Goal: Information Seeking & Learning: Learn about a topic

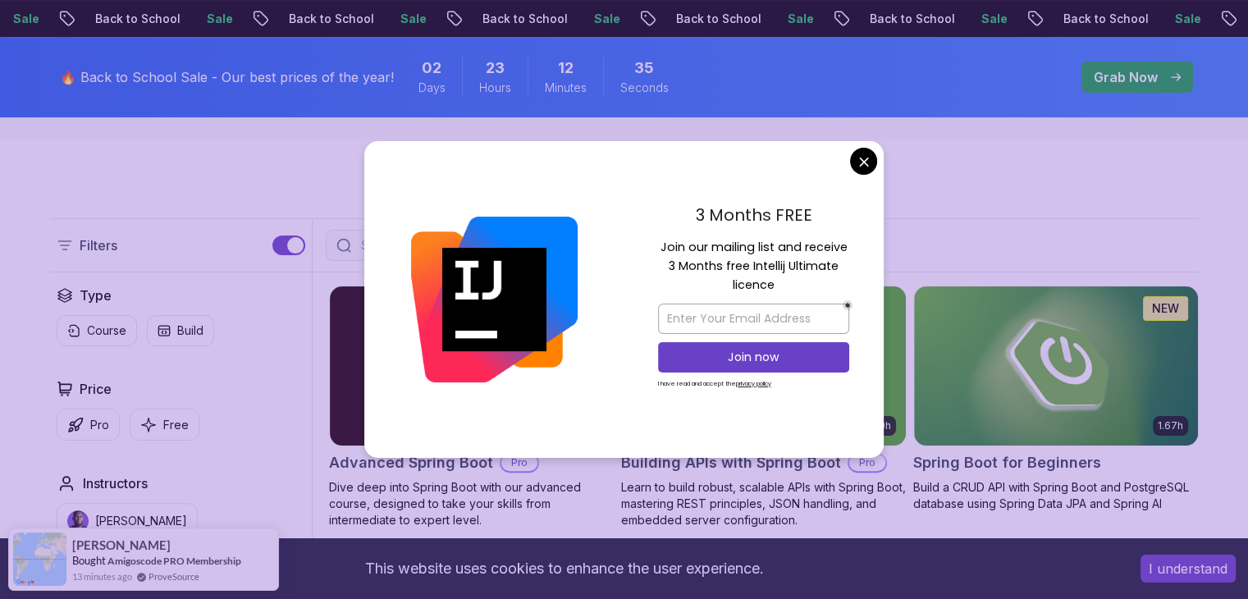
scroll to position [318, 0]
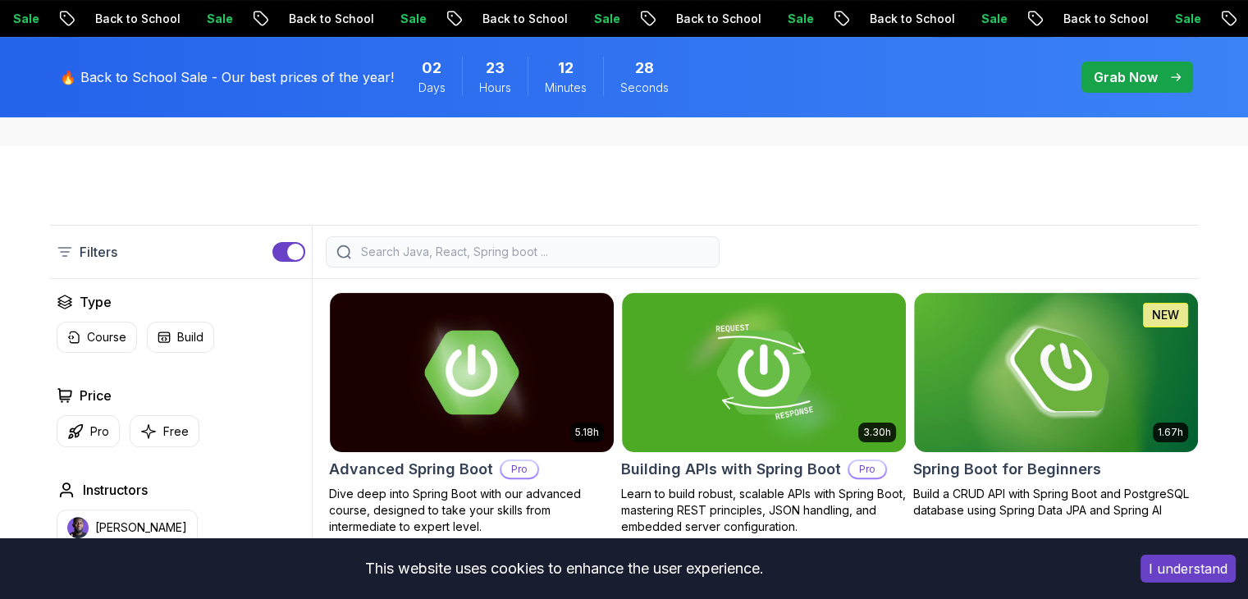
click at [1227, 144] on div "spring-boot Spring Boot Courses for Building Scalable Java Applications Learn t…" at bounding box center [624, 2] width 1248 height 287
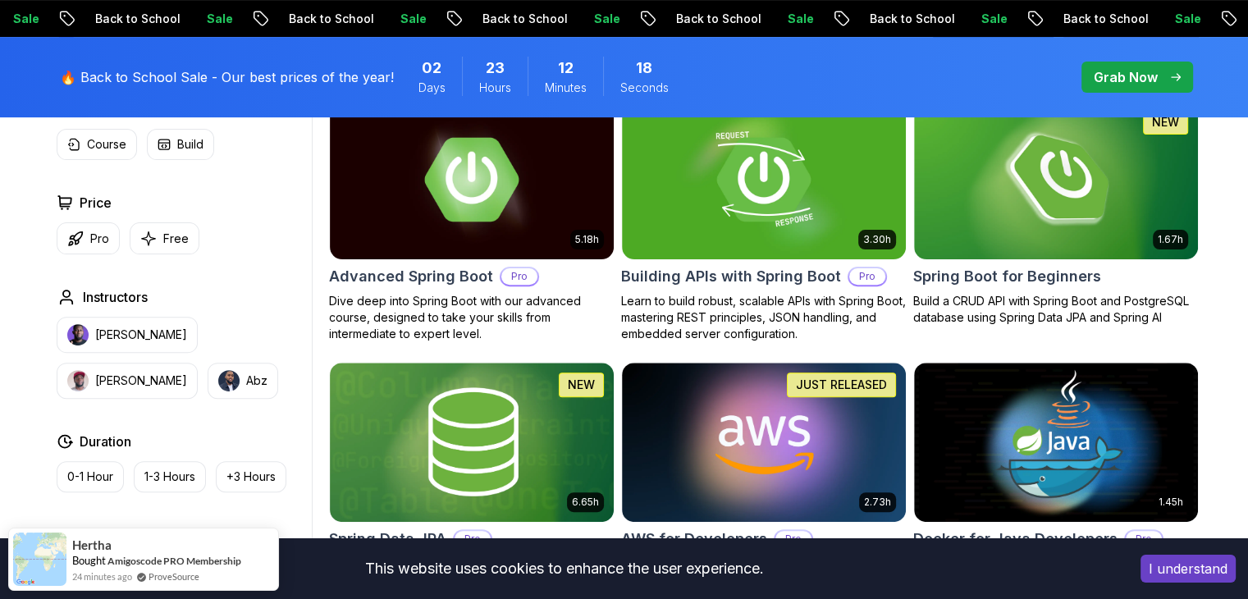
scroll to position [517, 0]
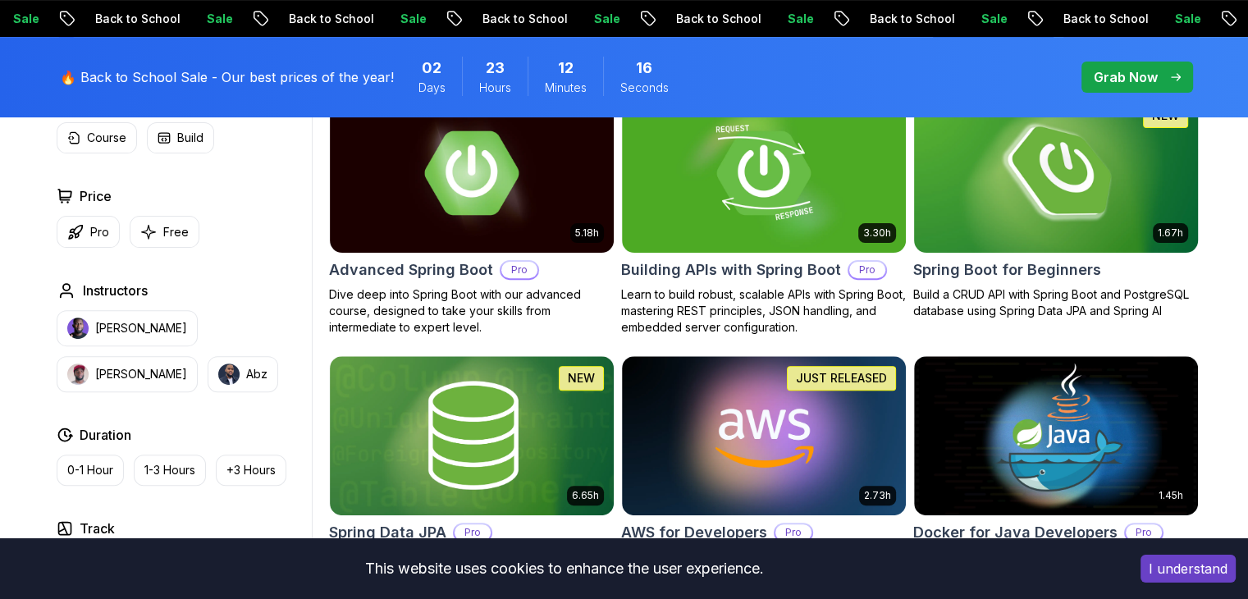
click at [1062, 191] on img at bounding box center [1056, 172] width 298 height 167
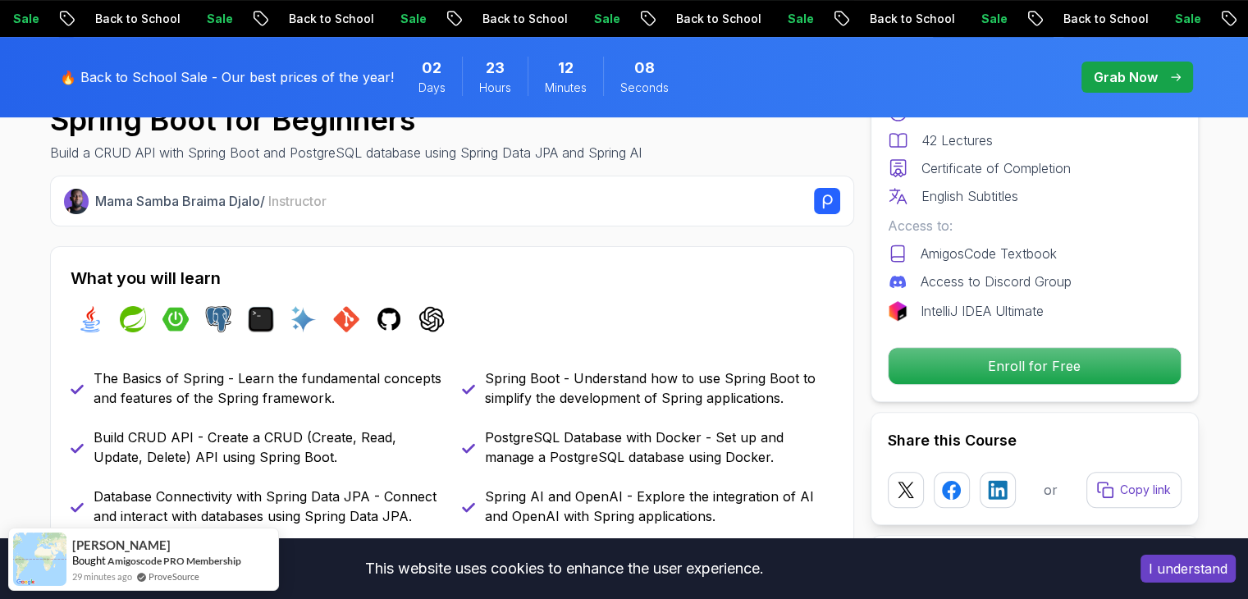
scroll to position [569, 0]
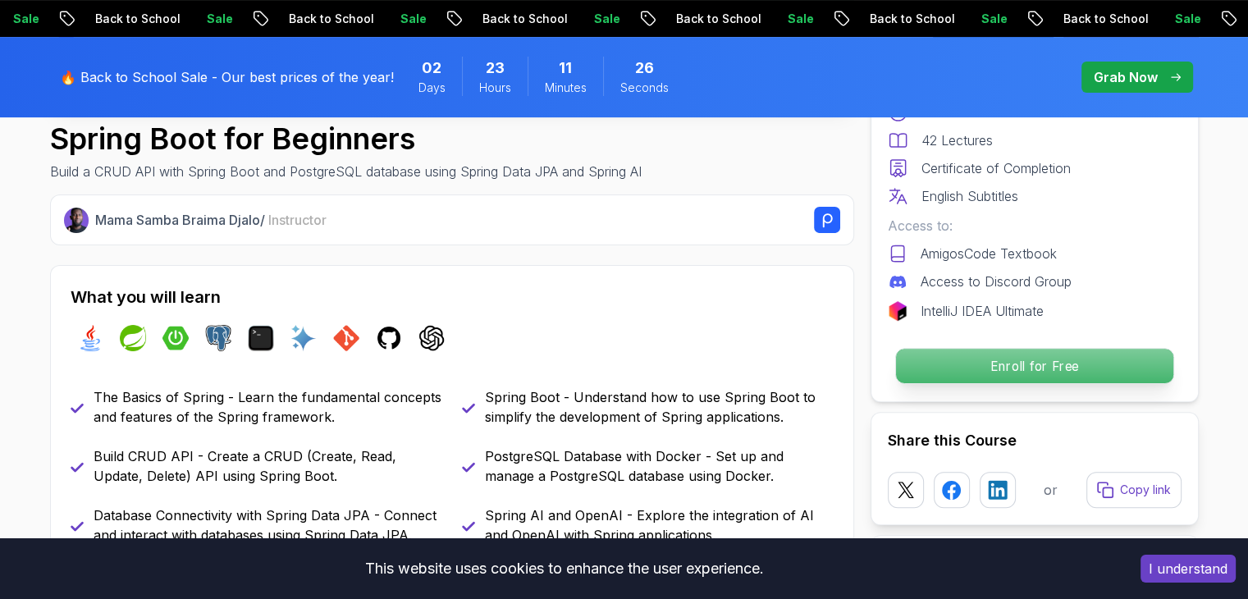
click at [1059, 377] on p "Enroll for Free" at bounding box center [1033, 366] width 277 height 34
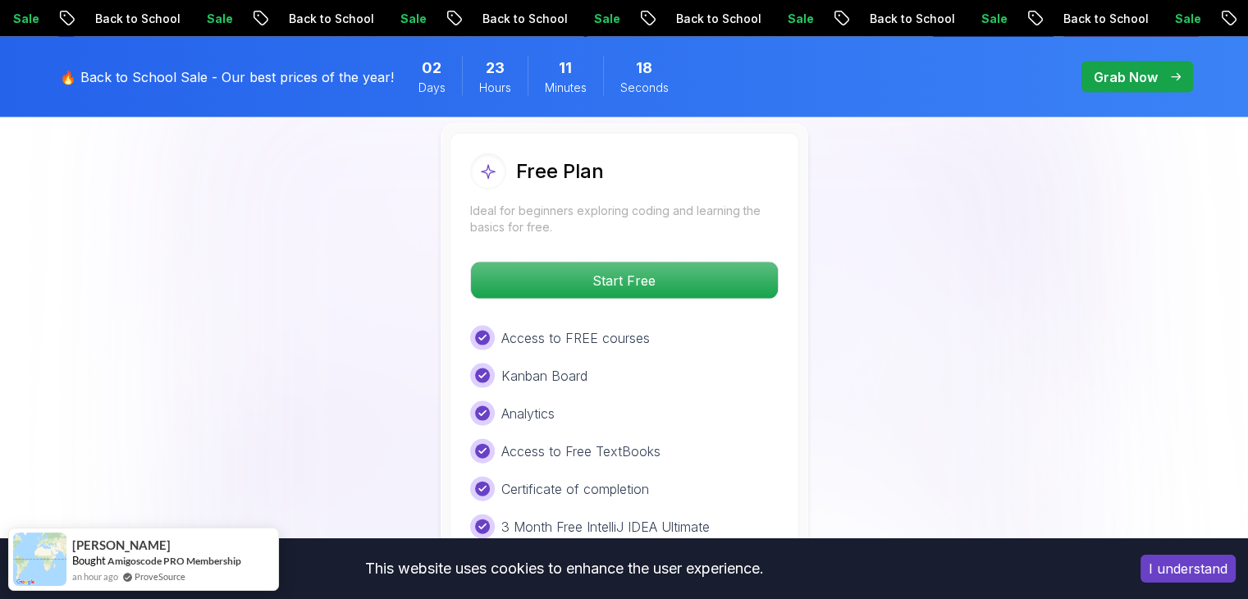
scroll to position [3487, 0]
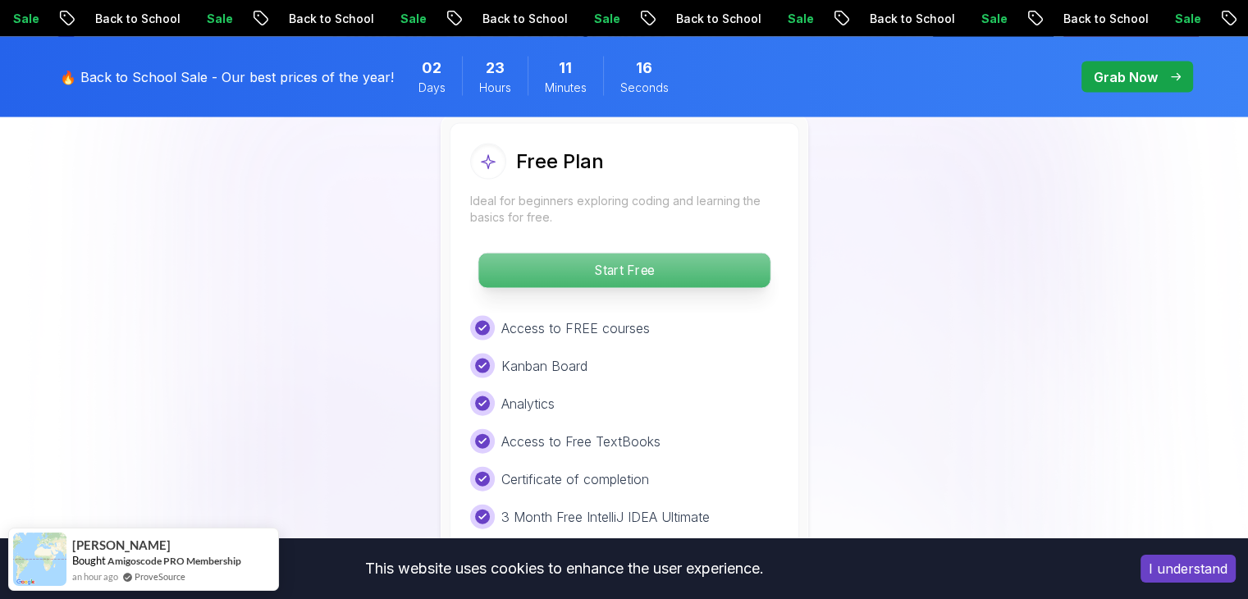
click at [696, 254] on p "Start Free" at bounding box center [623, 271] width 291 height 34
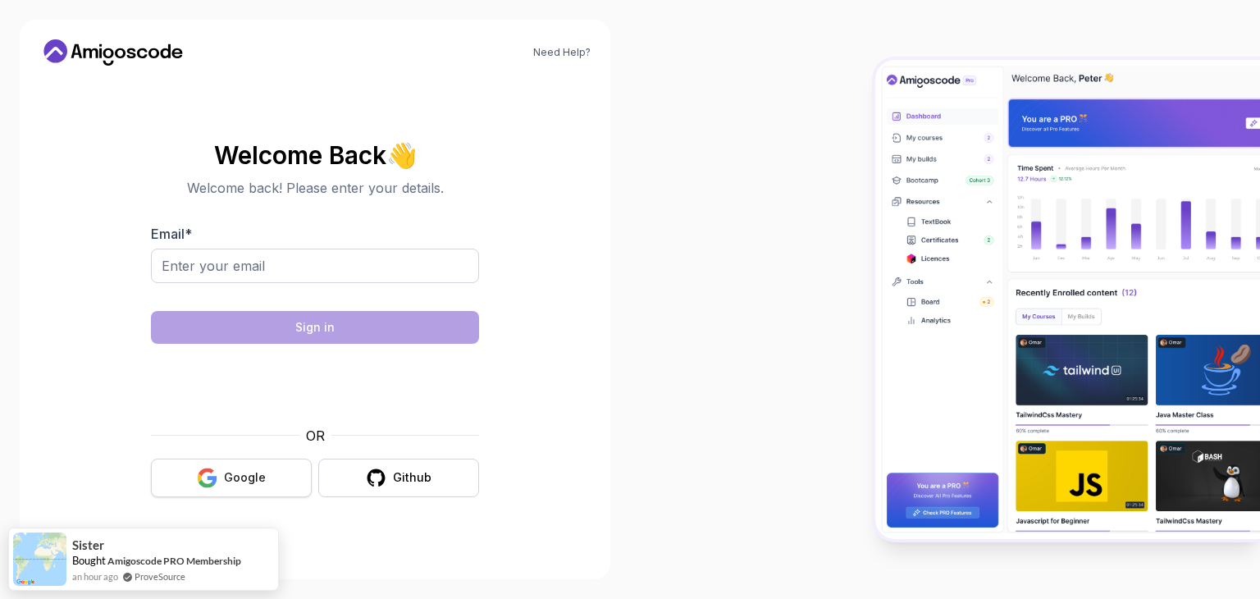
click at [228, 493] on button "Google" at bounding box center [231, 478] width 161 height 39
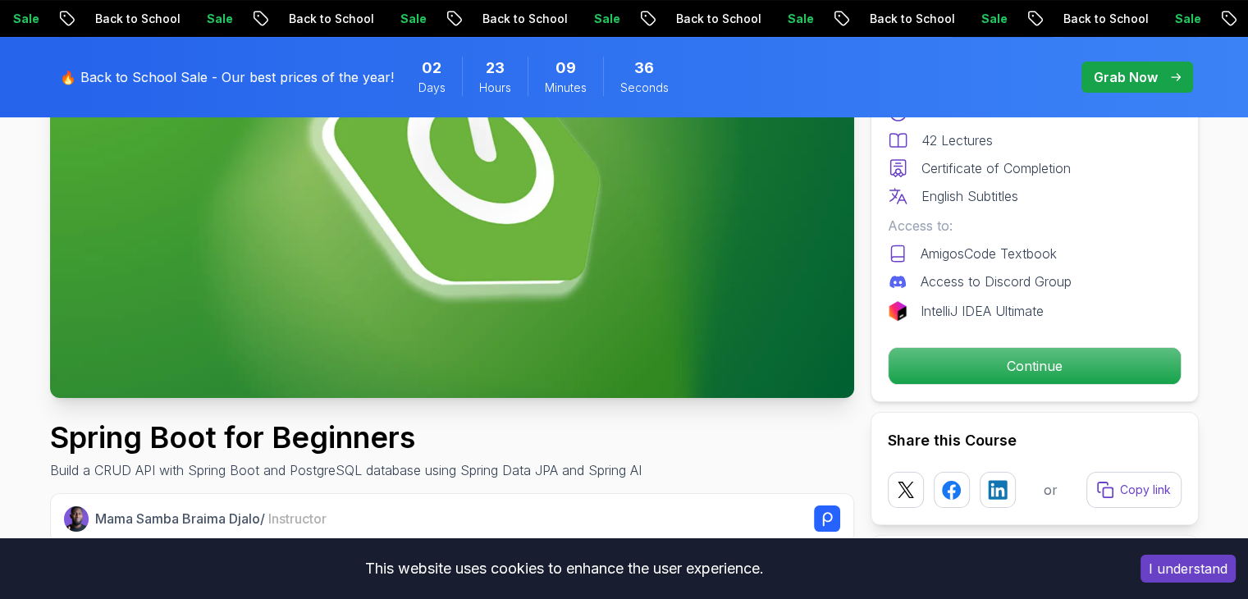
scroll to position [262, 0]
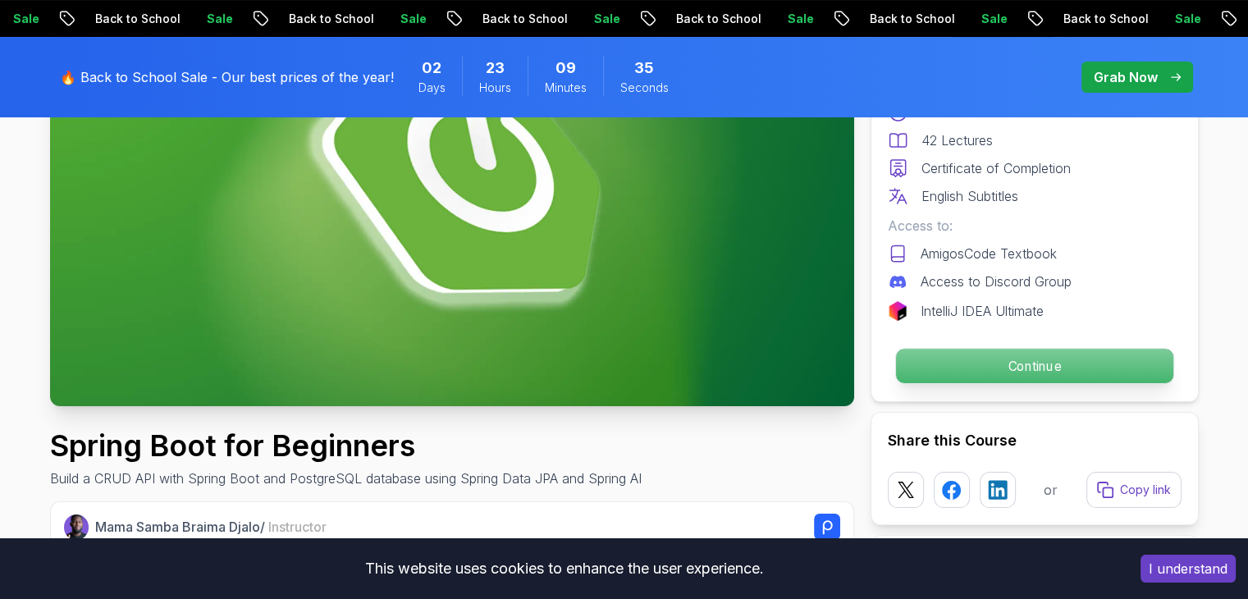
click at [1071, 364] on p "Continue" at bounding box center [1033, 366] width 277 height 34
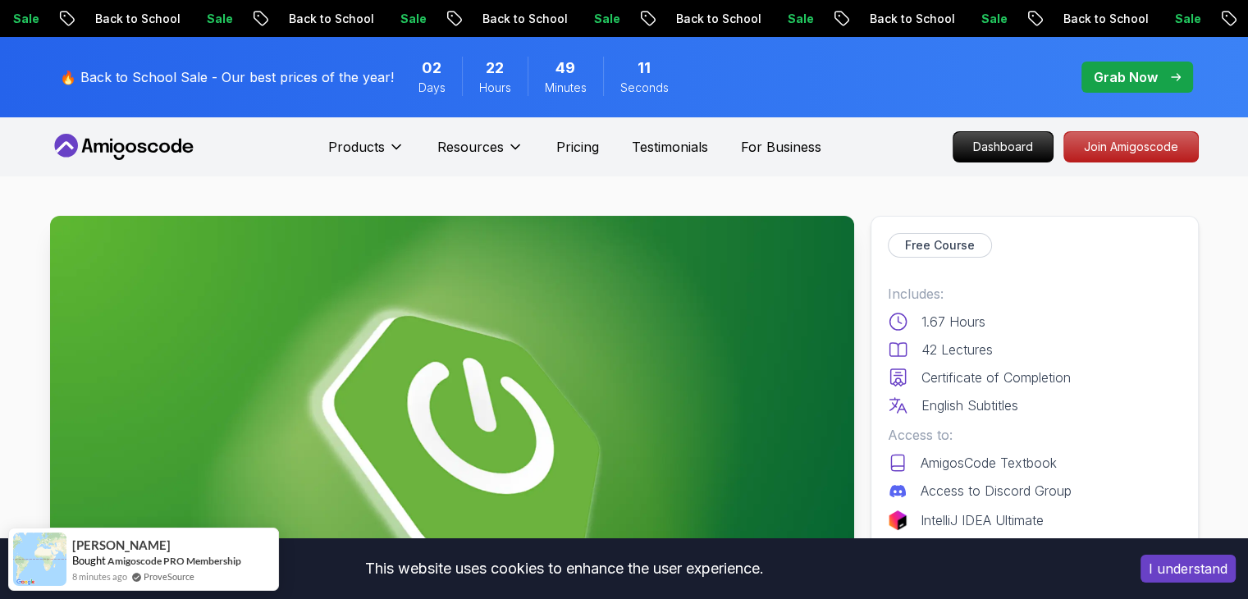
scroll to position [262, 0]
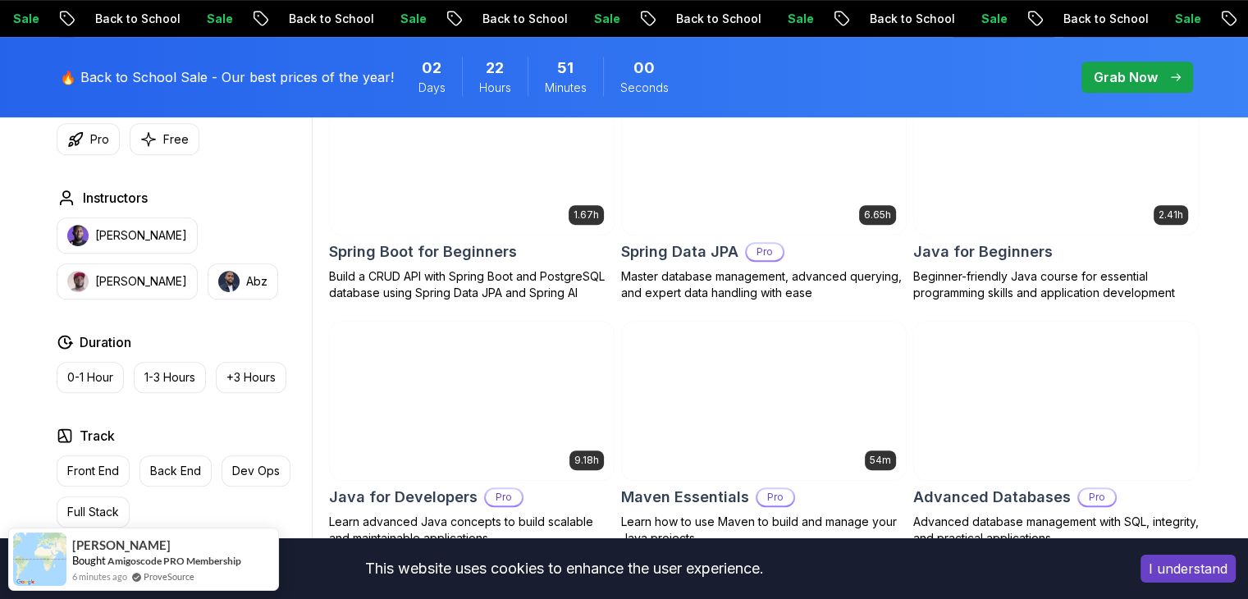
scroll to position [752, 0]
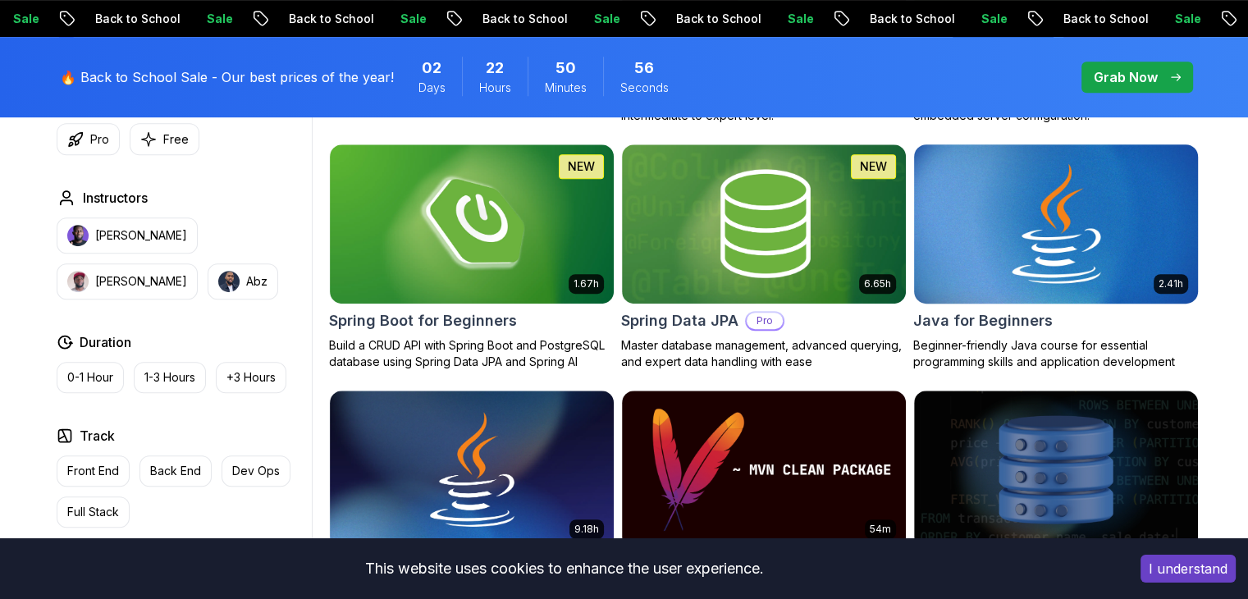
click at [1004, 217] on img at bounding box center [1056, 223] width 298 height 167
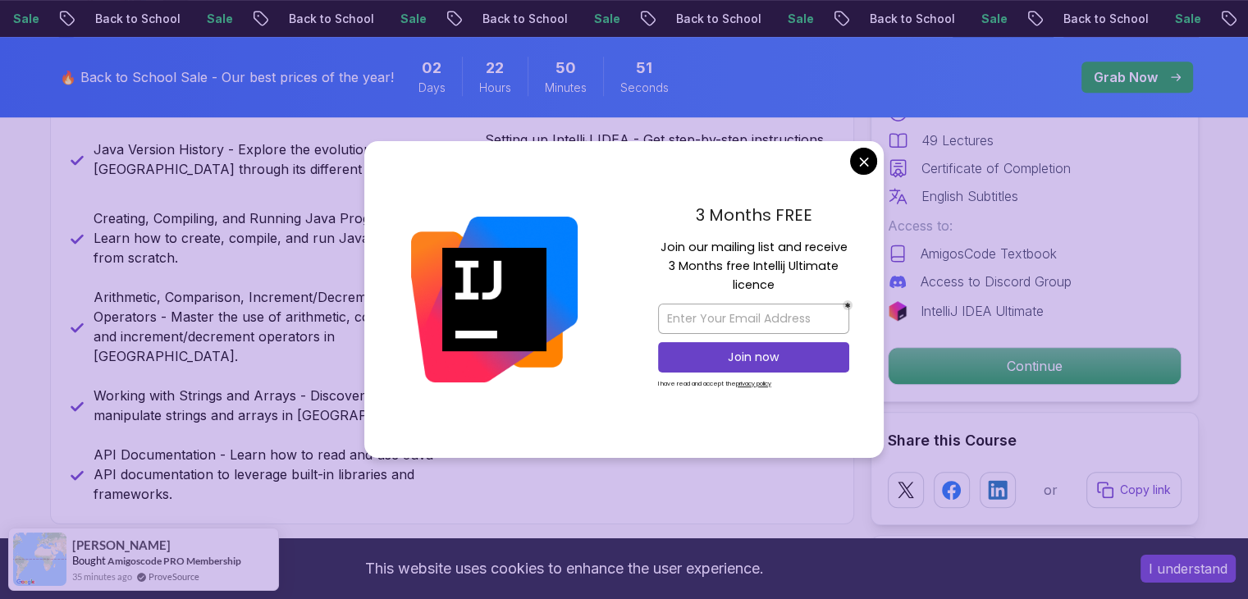
scroll to position [881, 0]
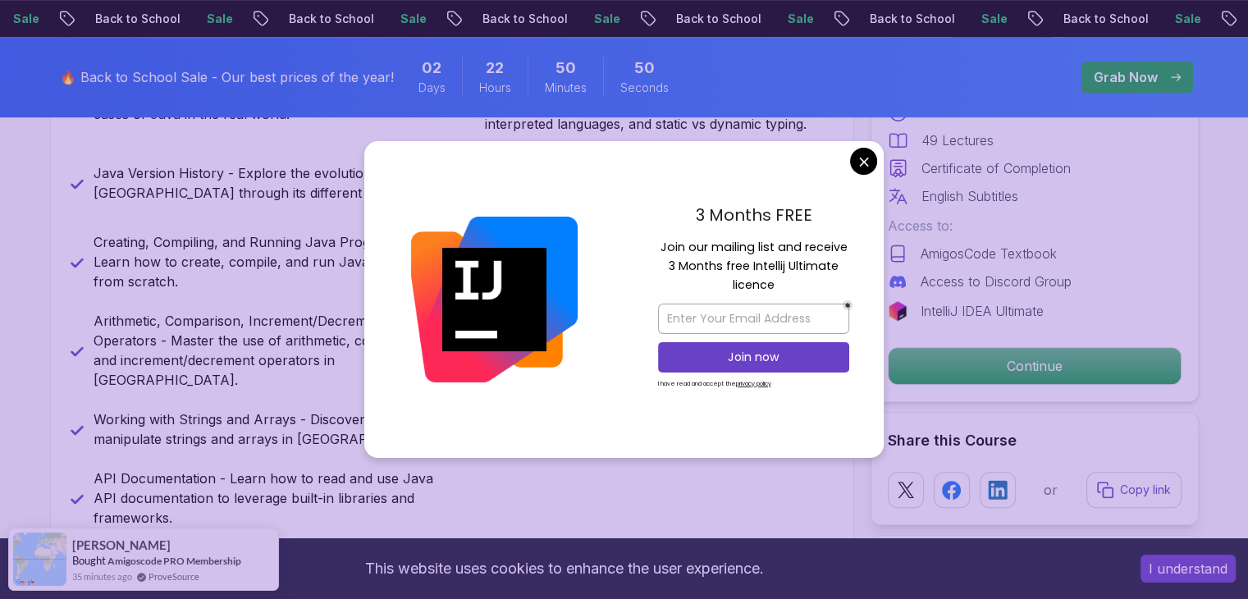
click at [863, 180] on div "3 Months FREE Join our mailing list and receive 3 Months free Intellij Ultimate…" at bounding box center [754, 299] width 260 height 317
click at [849, 162] on div "3 Months FREE Join our mailing list and receive 3 Months free Intellij Ultimate…" at bounding box center [754, 299] width 260 height 317
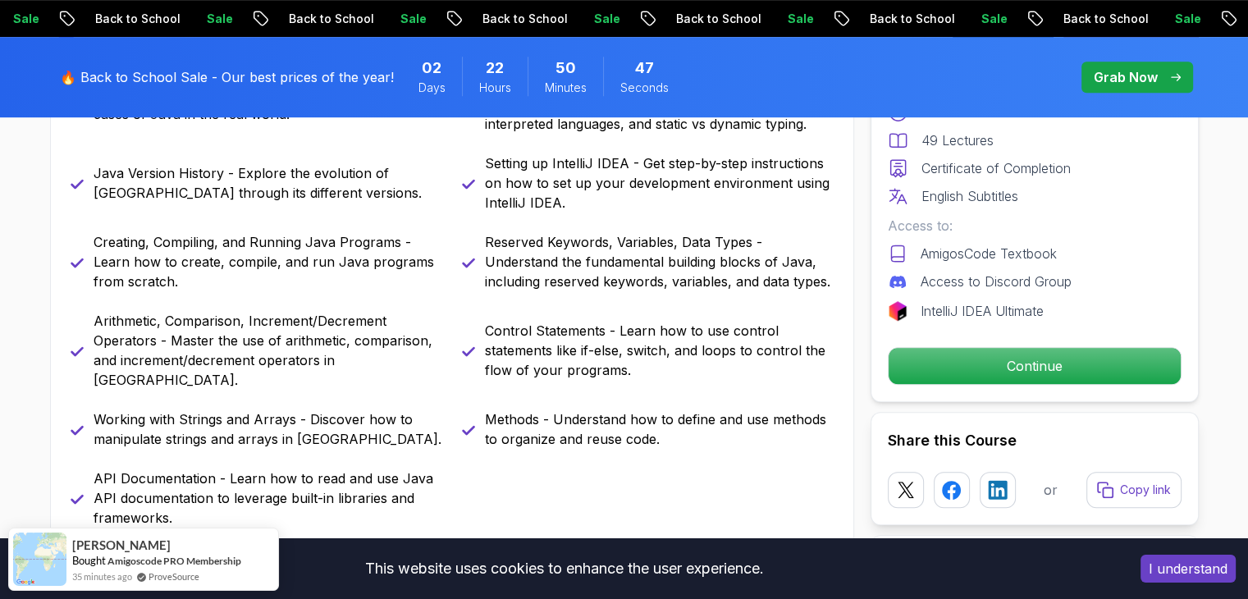
drag, startPoint x: 849, startPoint y: 162, endPoint x: 858, endPoint y: 158, distance: 10.3
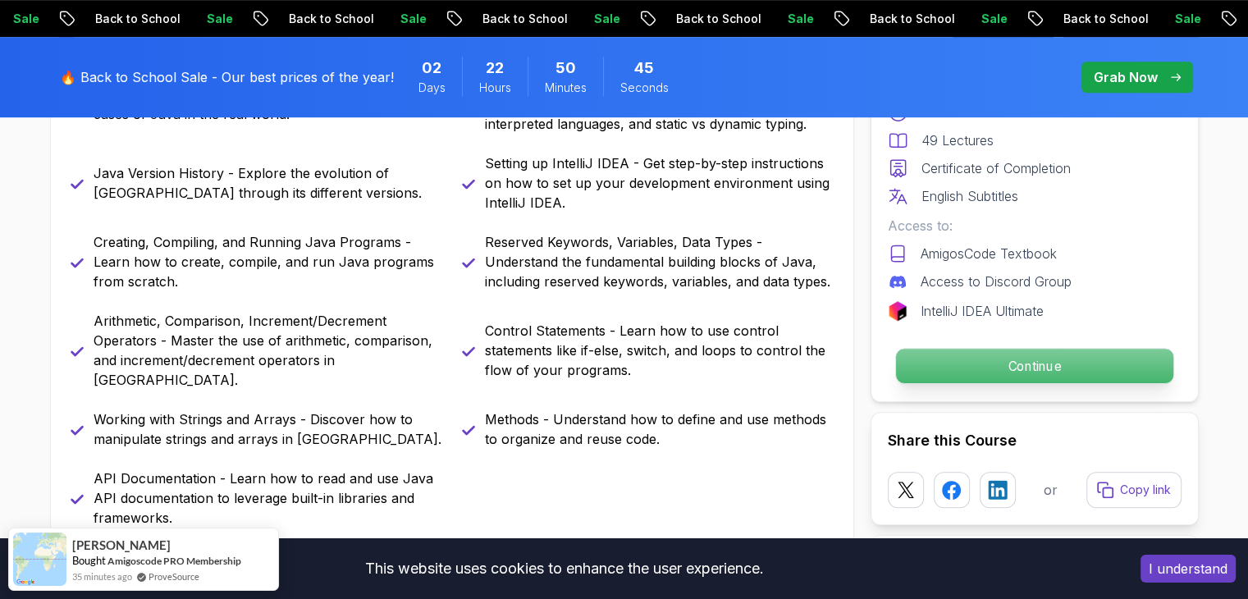
click at [958, 365] on p "Continue" at bounding box center [1033, 366] width 277 height 34
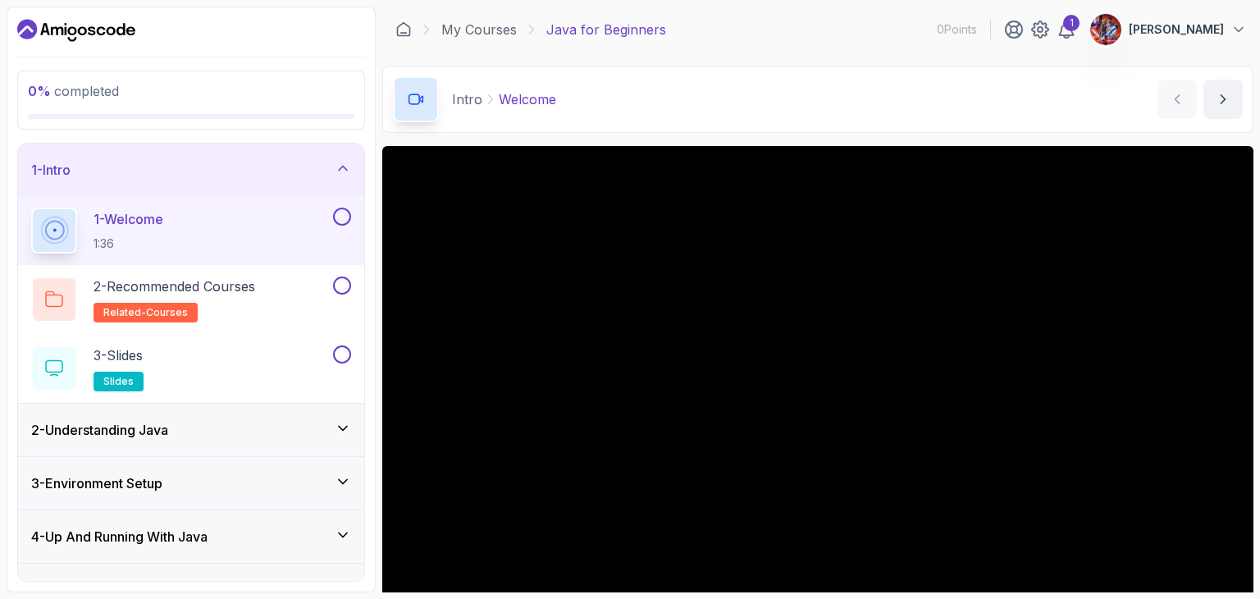
drag, startPoint x: 943, startPoint y: 494, endPoint x: 992, endPoint y: 106, distance: 391.3
click at [992, 106] on div "Intro Welcome Welcome by nelson" at bounding box center [817, 99] width 871 height 67
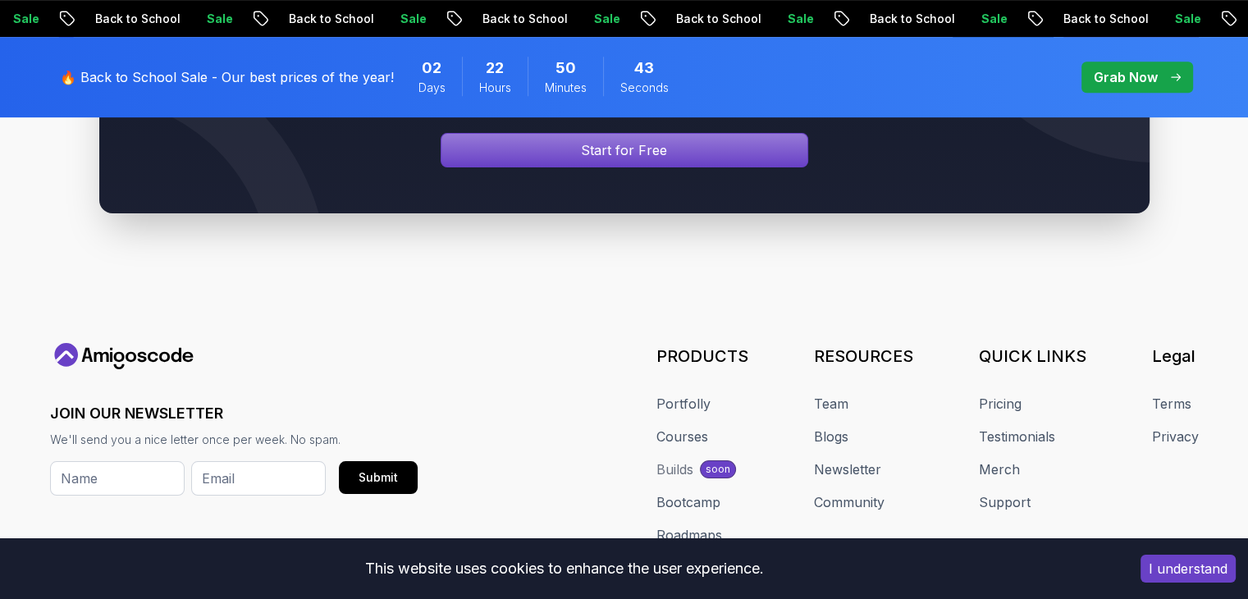
scroll to position [881, 0]
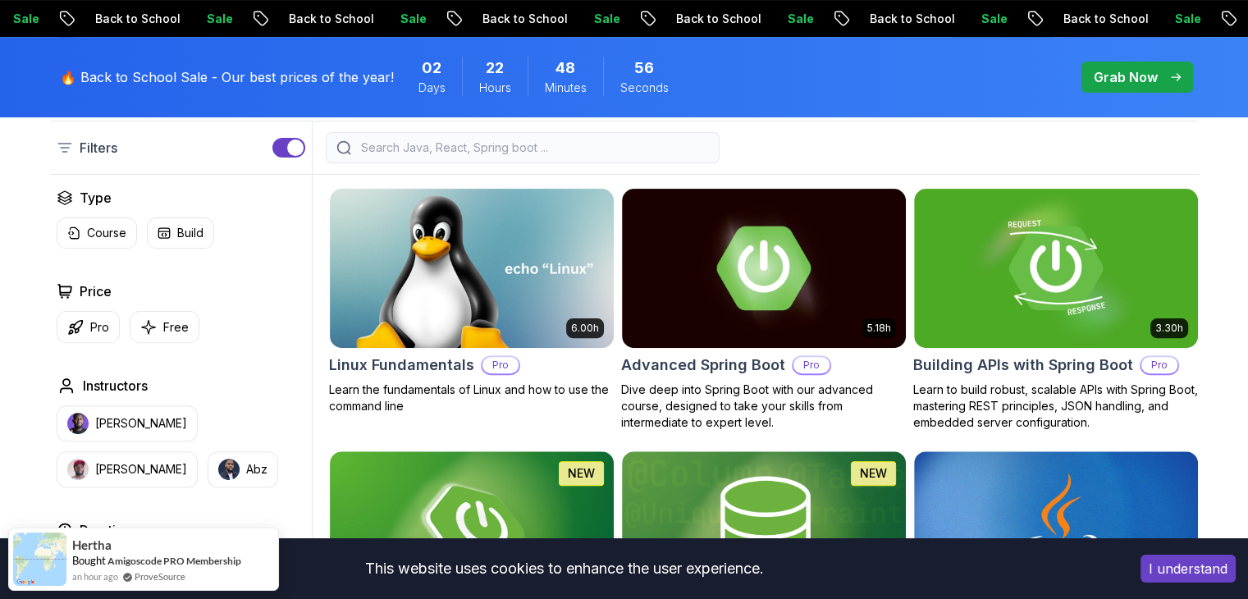
scroll to position [425, 0]
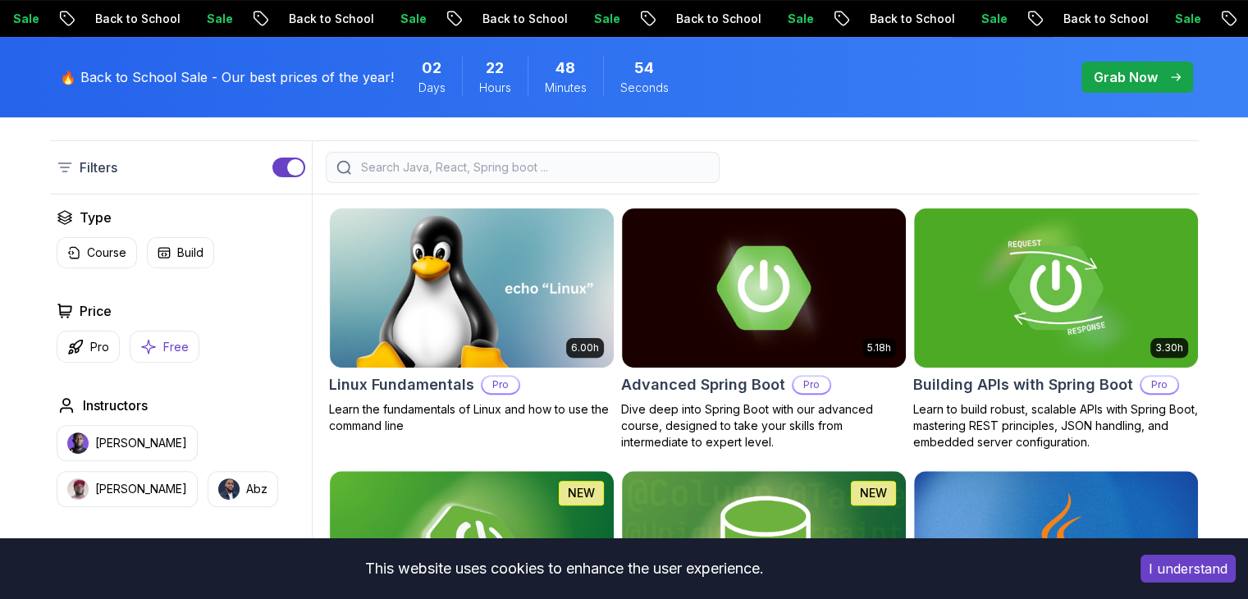
click at [172, 345] on p "Free" at bounding box center [175, 347] width 25 height 16
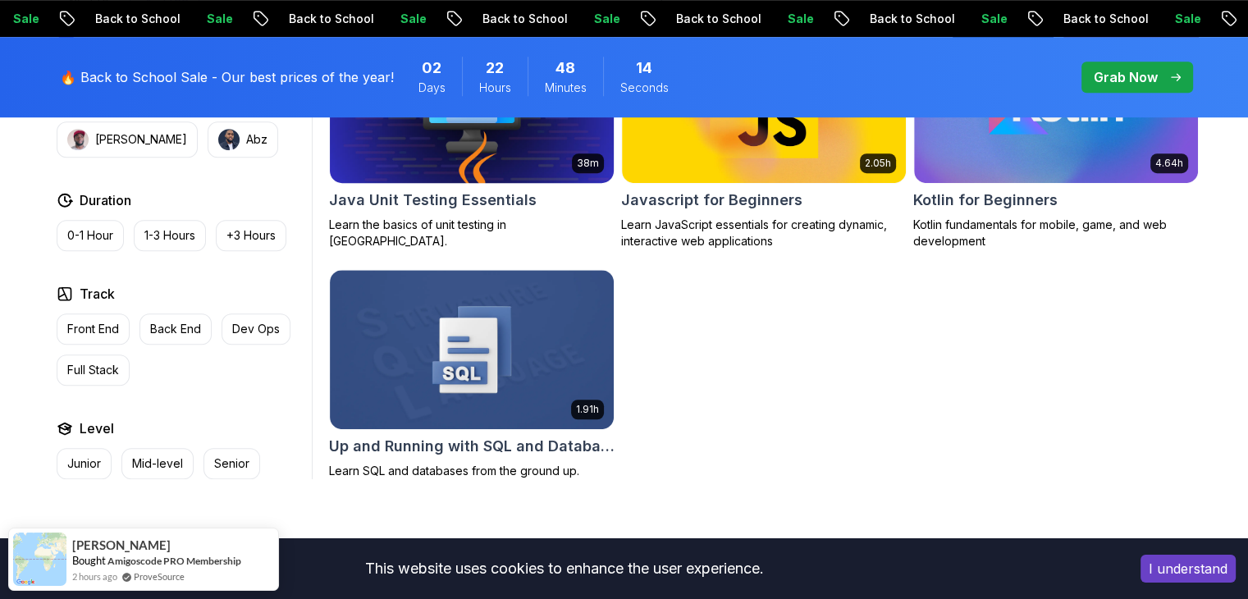
scroll to position [1134, 0]
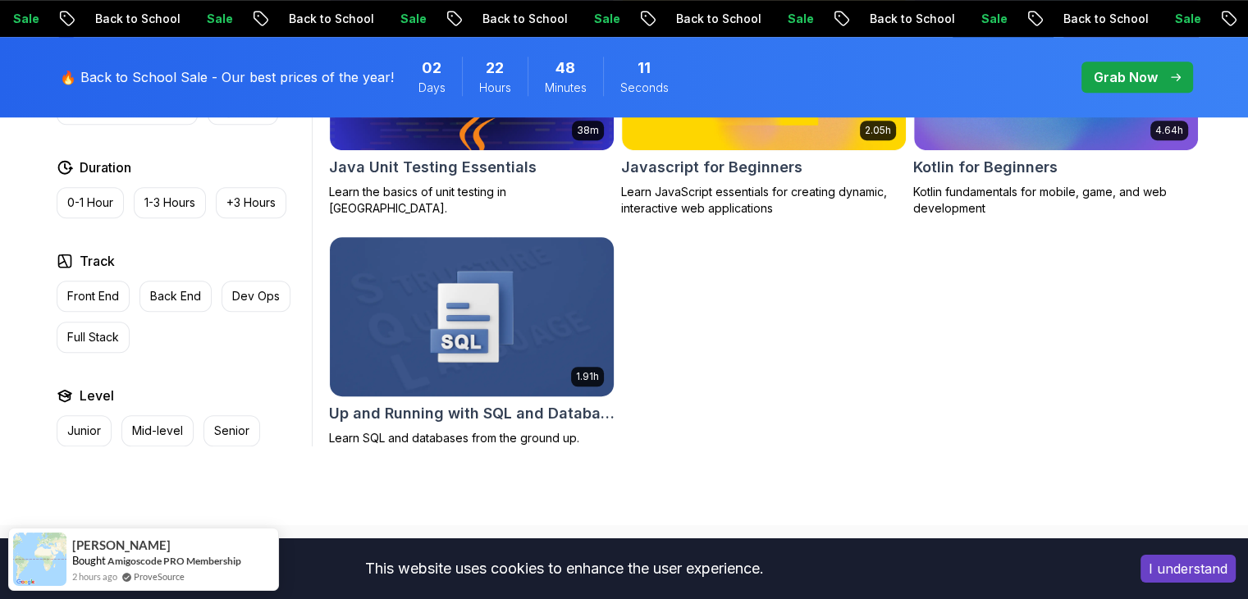
drag, startPoint x: 521, startPoint y: 293, endPoint x: 477, endPoint y: 308, distance: 46.7
click at [477, 308] on img at bounding box center [471, 316] width 298 height 167
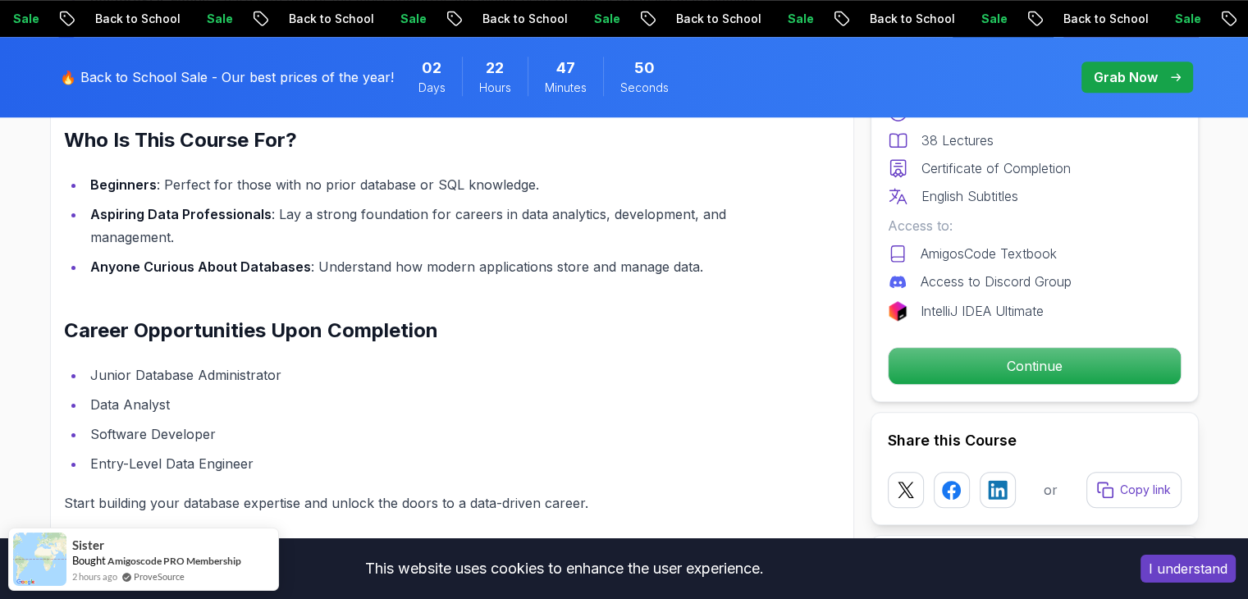
scroll to position [1455, 0]
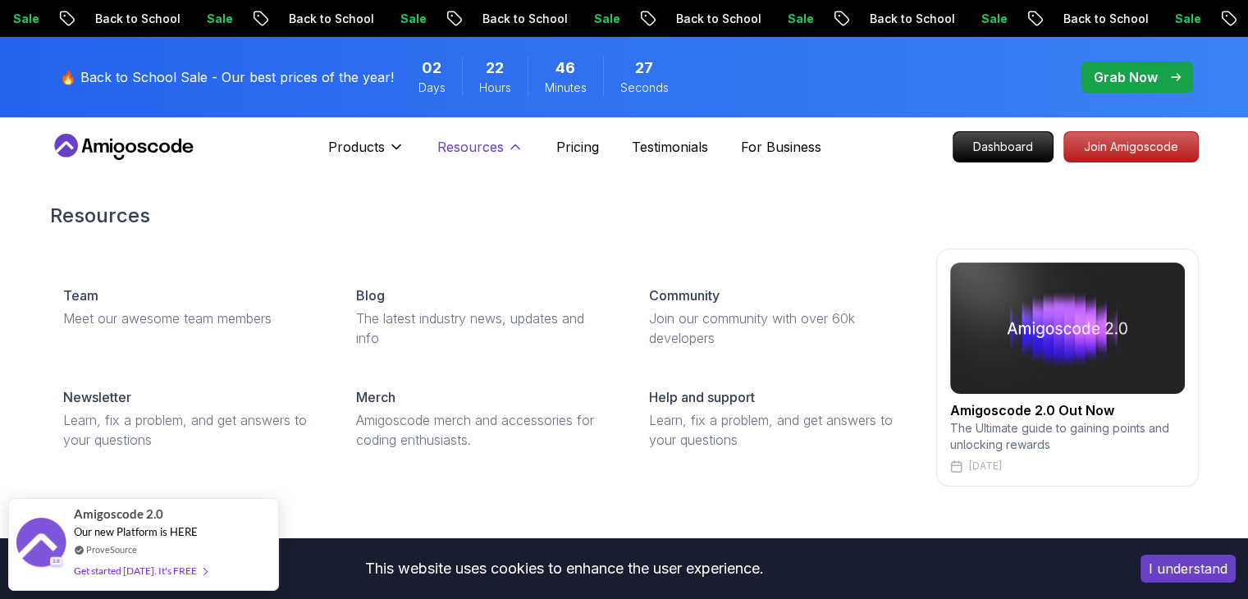
click at [507, 150] on icon at bounding box center [515, 147] width 16 height 16
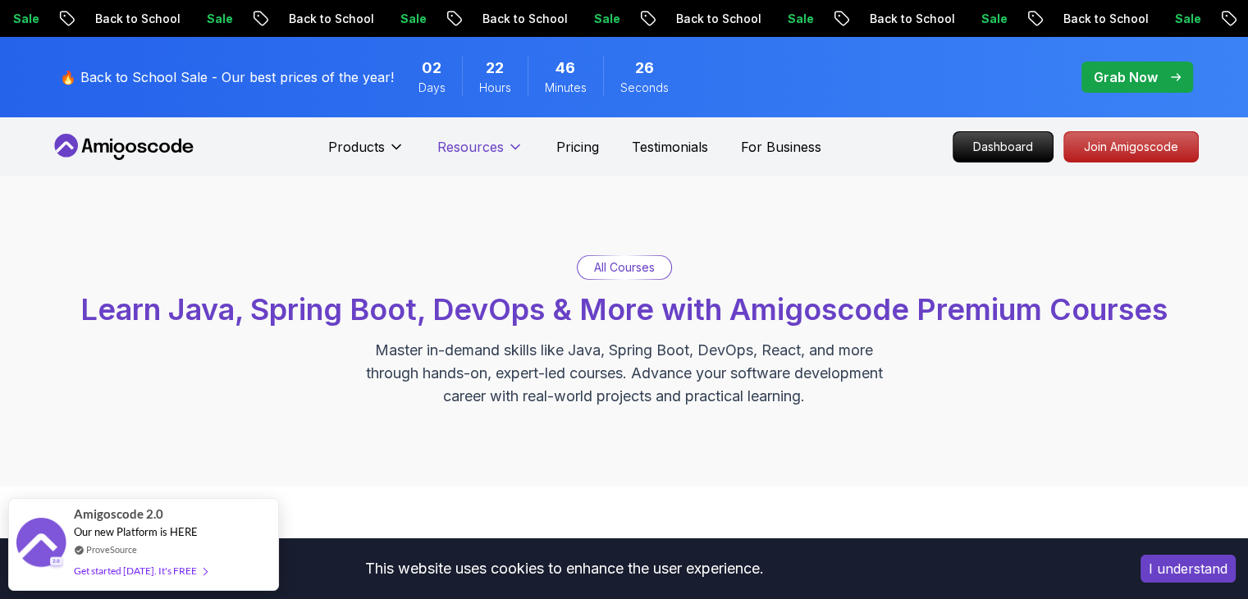
click at [507, 150] on icon at bounding box center [515, 147] width 16 height 16
click at [400, 126] on nav "Products Products Portfolly The one-click portfolio builder for developers Cour…" at bounding box center [624, 146] width 1149 height 59
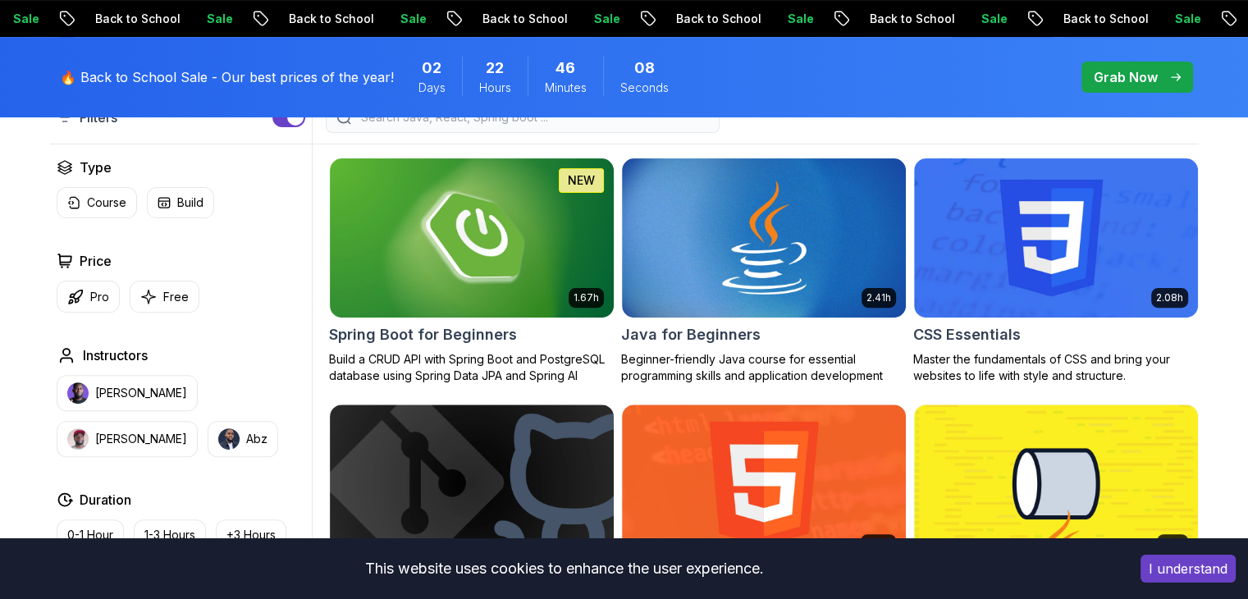
scroll to position [469, 0]
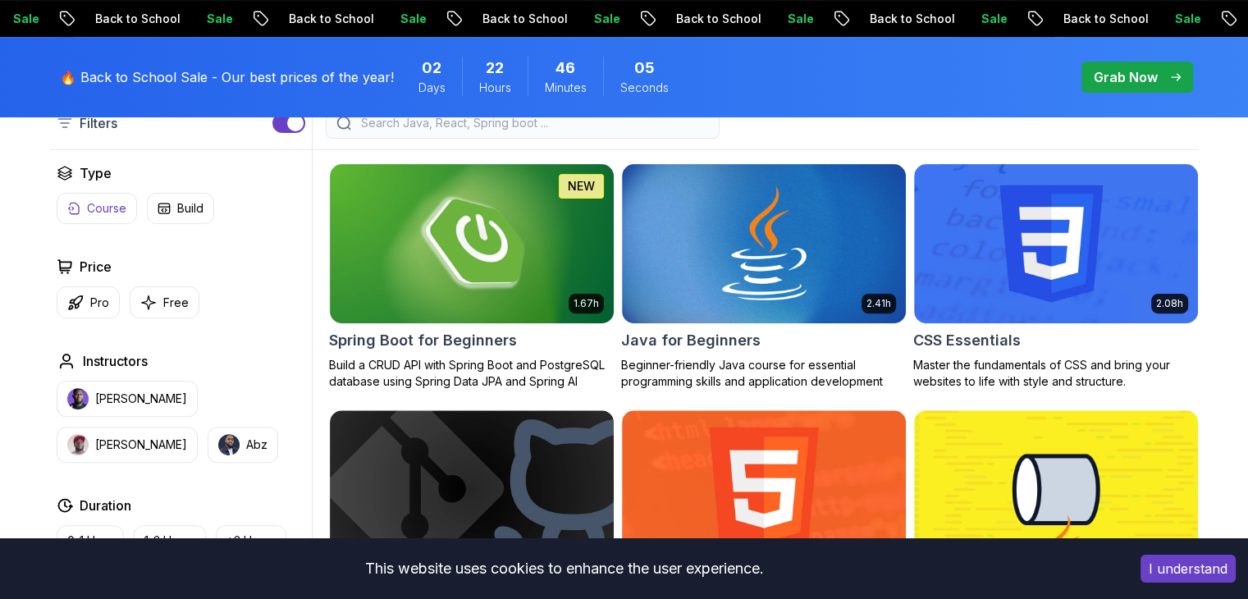
click at [92, 202] on p "Course" at bounding box center [106, 208] width 39 height 16
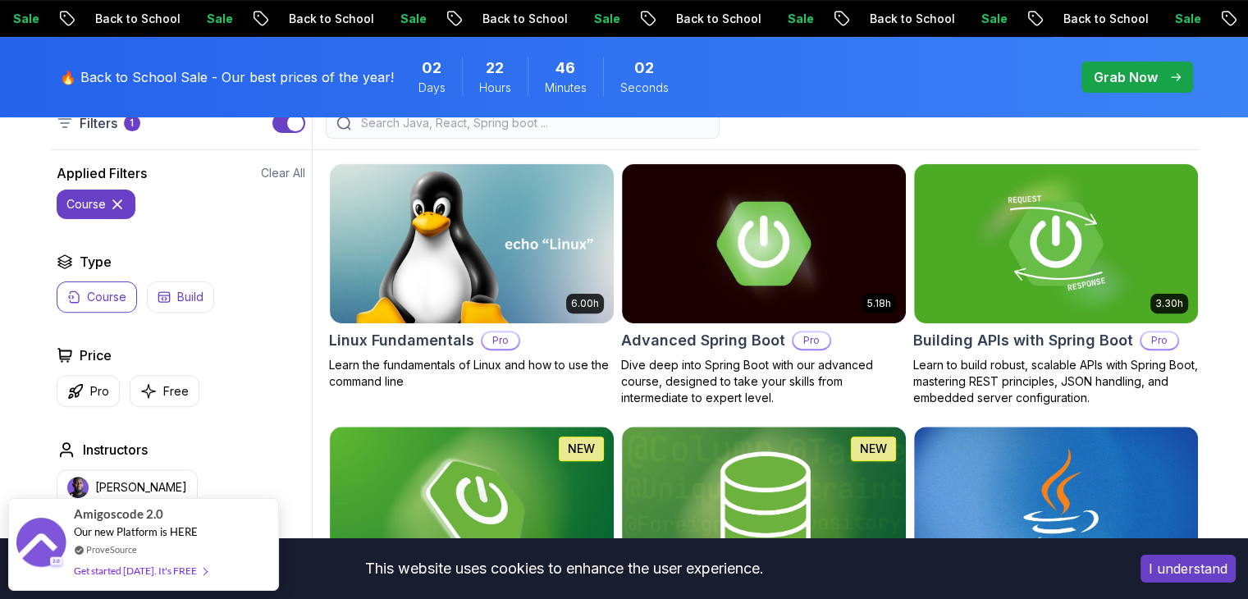
click at [181, 302] on p "Build" at bounding box center [190, 297] width 26 height 16
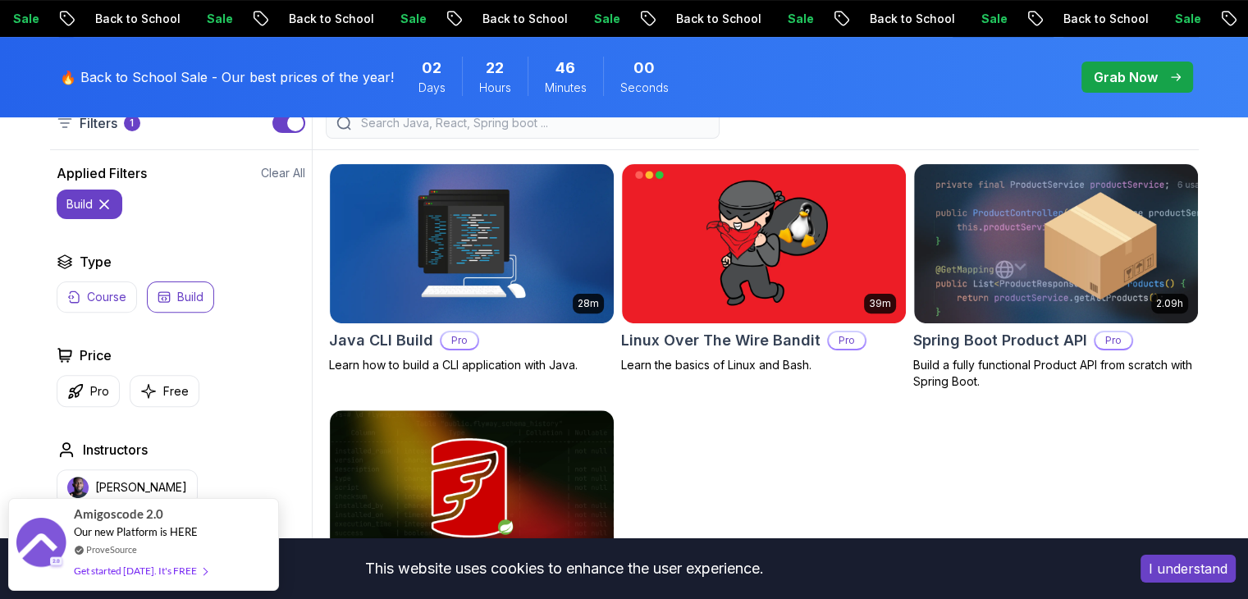
click at [107, 300] on p "Course" at bounding box center [106, 297] width 39 height 16
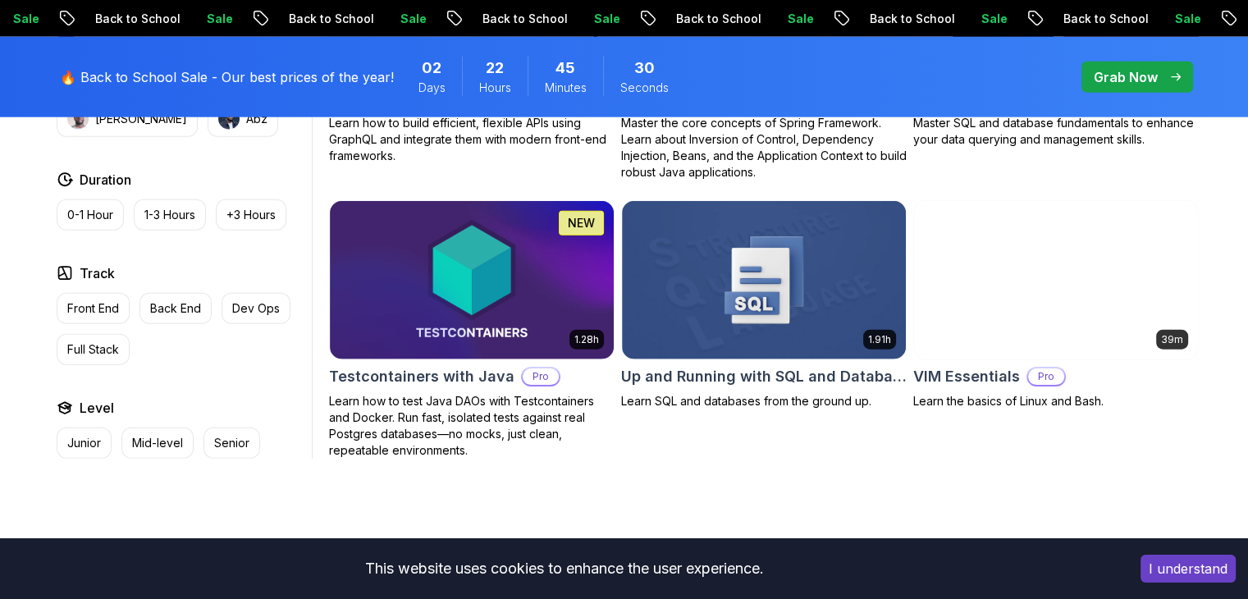
scroll to position [4096, 0]
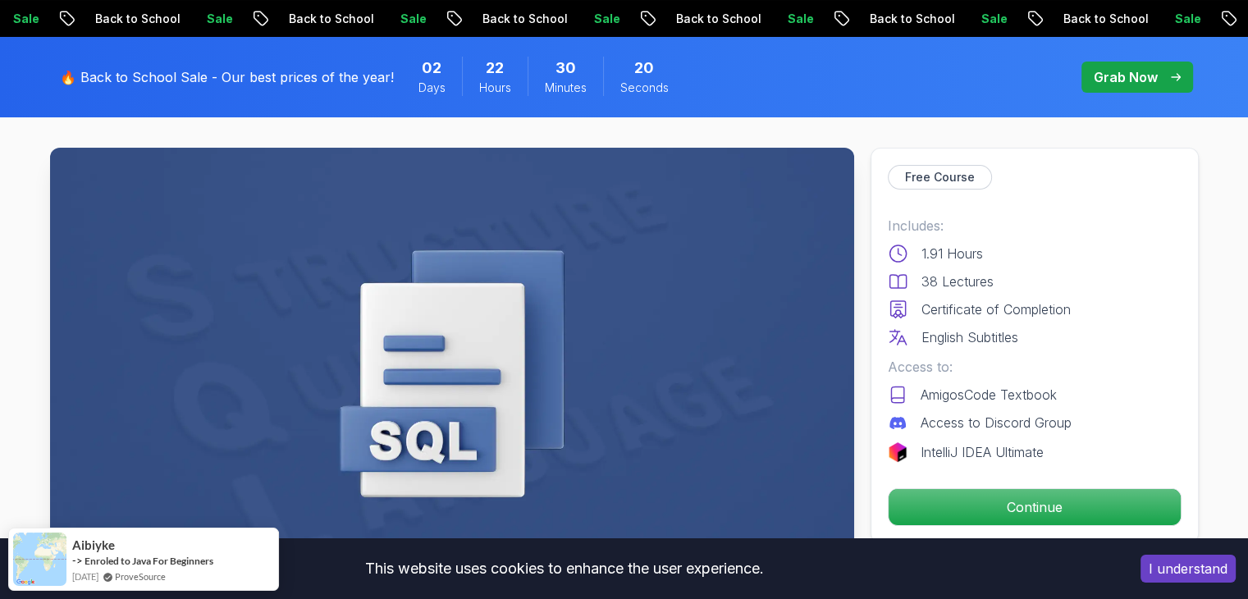
scroll to position [49, 0]
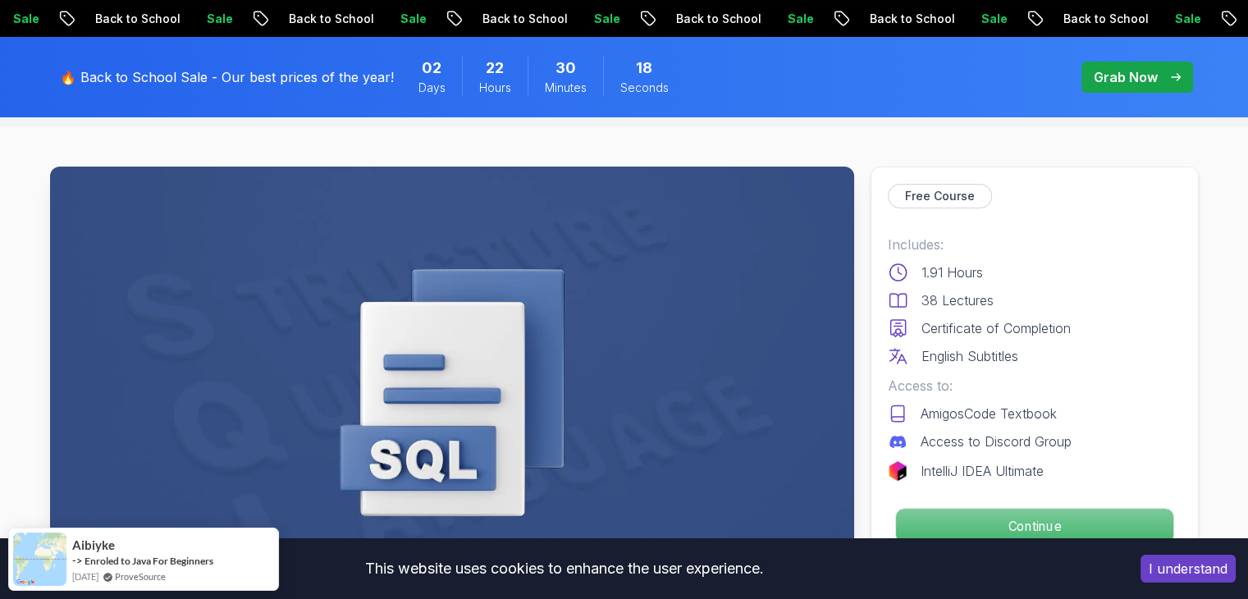
click at [1118, 531] on p "Continue" at bounding box center [1033, 526] width 277 height 34
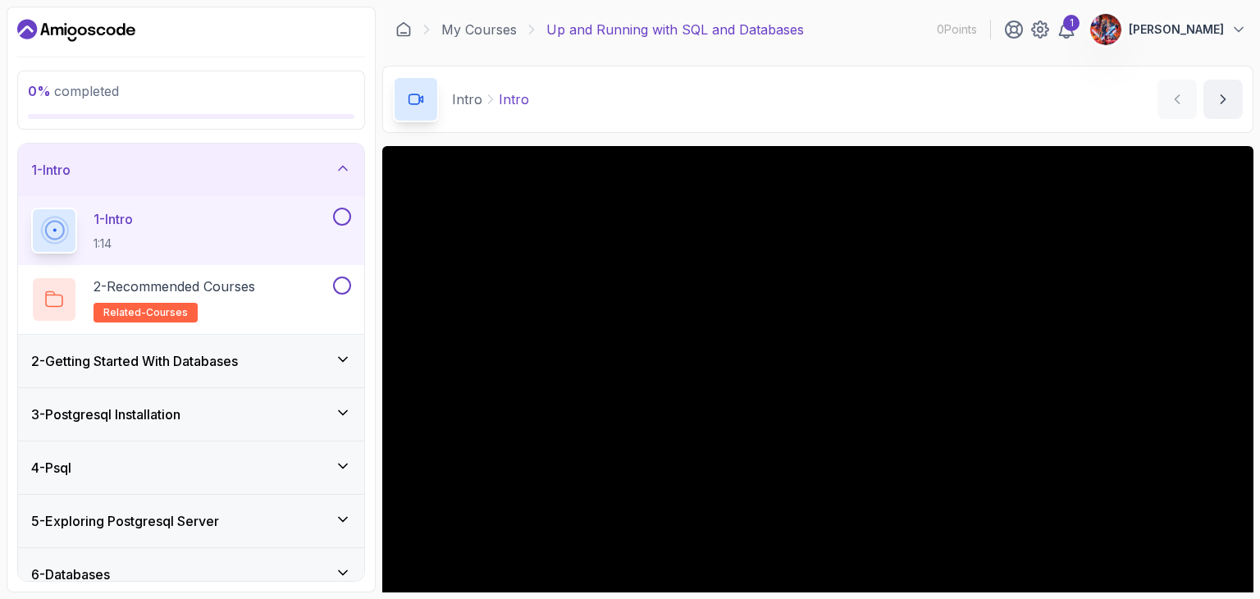
drag, startPoint x: 1260, startPoint y: 78, endPoint x: 1260, endPoint y: 158, distance: 80.4
click at [1247, 158] on section "0 % completed 1 - Intro 1 - Intro 1:14 2 - Recommended Courses related-courses …" at bounding box center [630, 299] width 1260 height 599
click at [1247, 257] on section "0 % completed 1 - Intro 1 - Intro 1:14 2 - Recommended Courses related-courses …" at bounding box center [630, 299] width 1260 height 599
click at [1247, 240] on section "0 % completed 1 - Intro 1 - Intro 1:14 2 - Recommended Courses related-courses …" at bounding box center [630, 299] width 1260 height 599
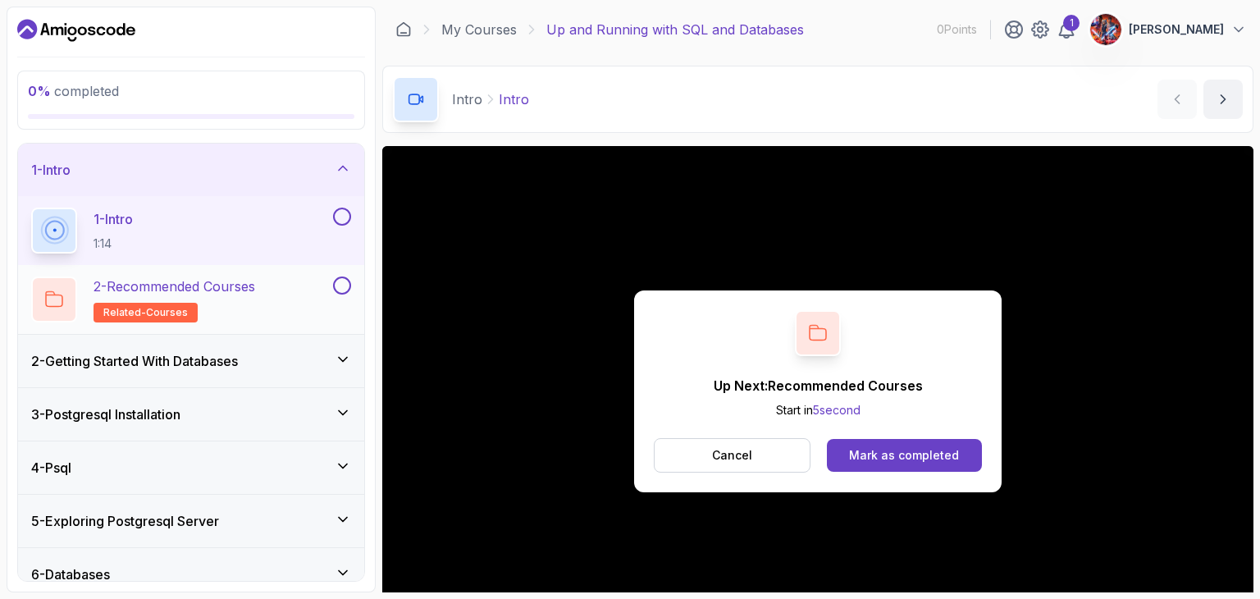
click at [332, 278] on div at bounding box center [340, 286] width 21 height 18
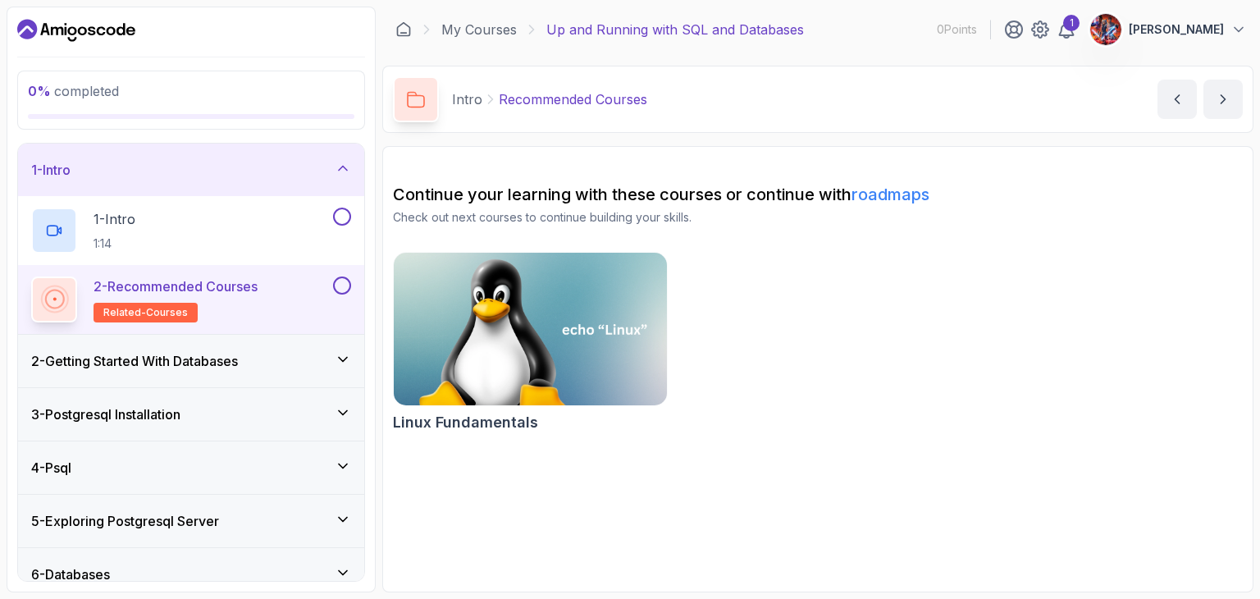
click at [238, 364] on h3 "2 - Getting Started With Databases" at bounding box center [134, 361] width 207 height 20
